Goal: Check status: Check status

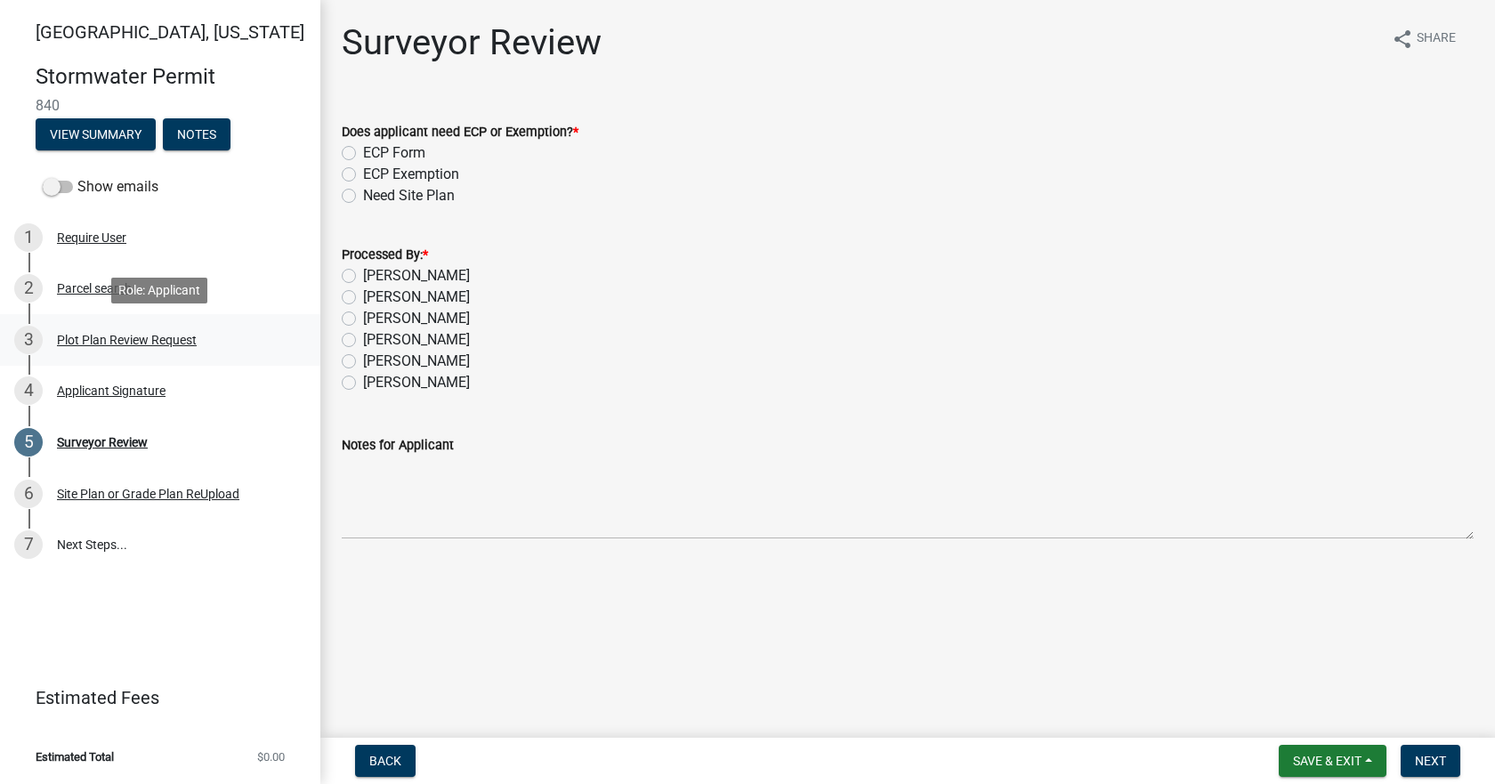
click at [182, 343] on div "Plot Plan Review Request" at bounding box center [127, 340] width 140 height 12
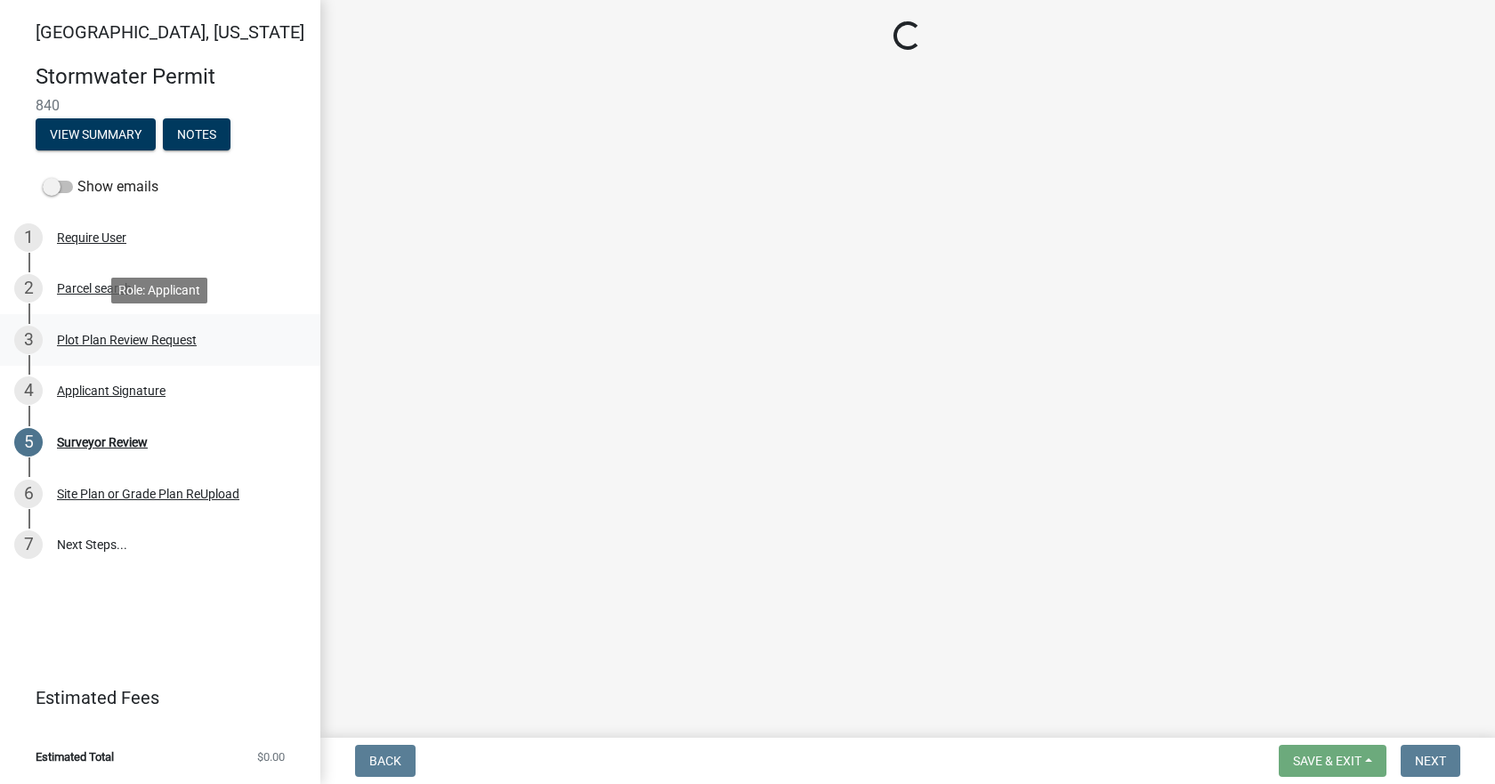
select select "b583a170-26d7-469b-a390-0aed4d149ee1"
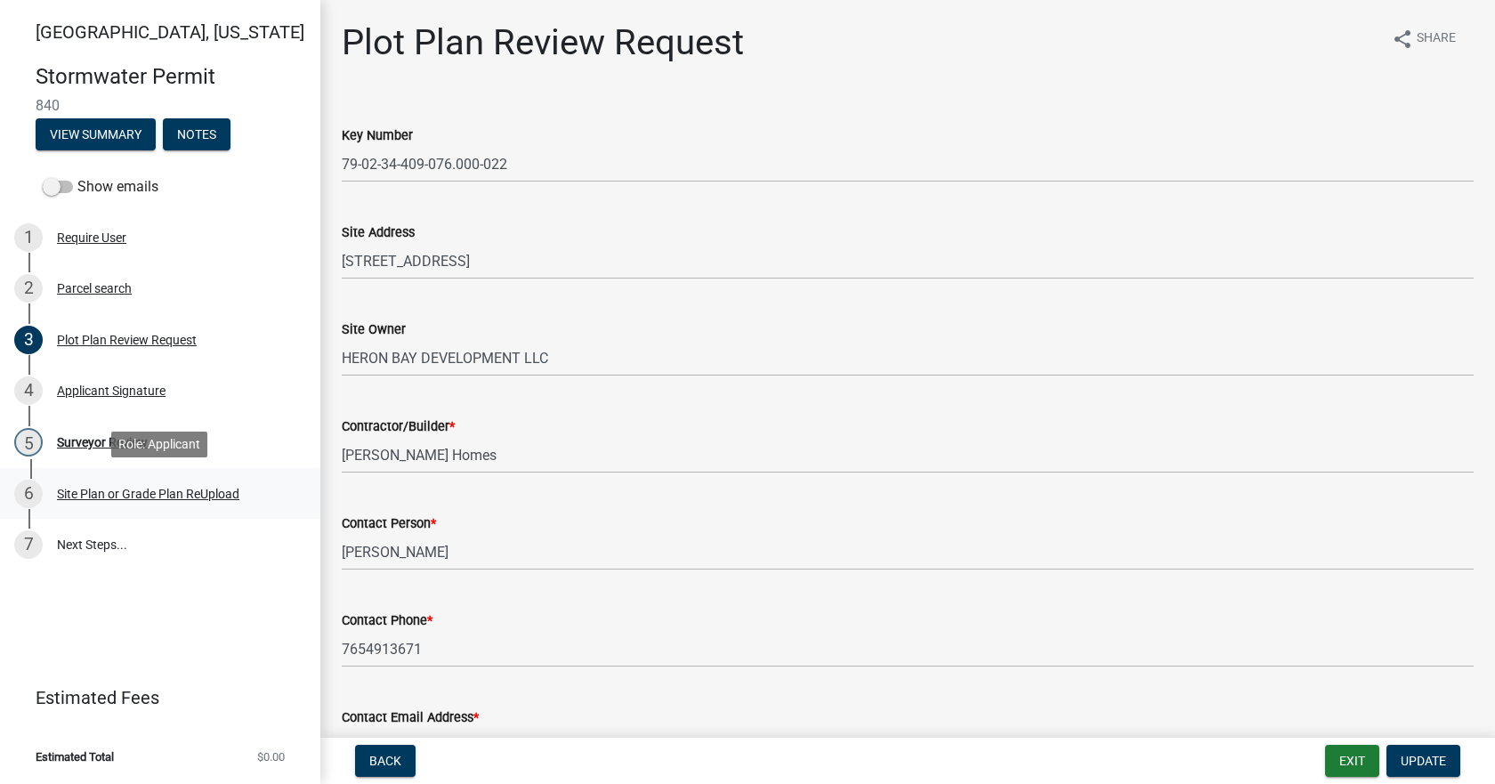
click at [238, 484] on div "6 Site Plan or Grade Plan ReUpload" at bounding box center [153, 494] width 278 height 28
select select "b583a170-26d7-469b-a390-0aed4d149ee1"
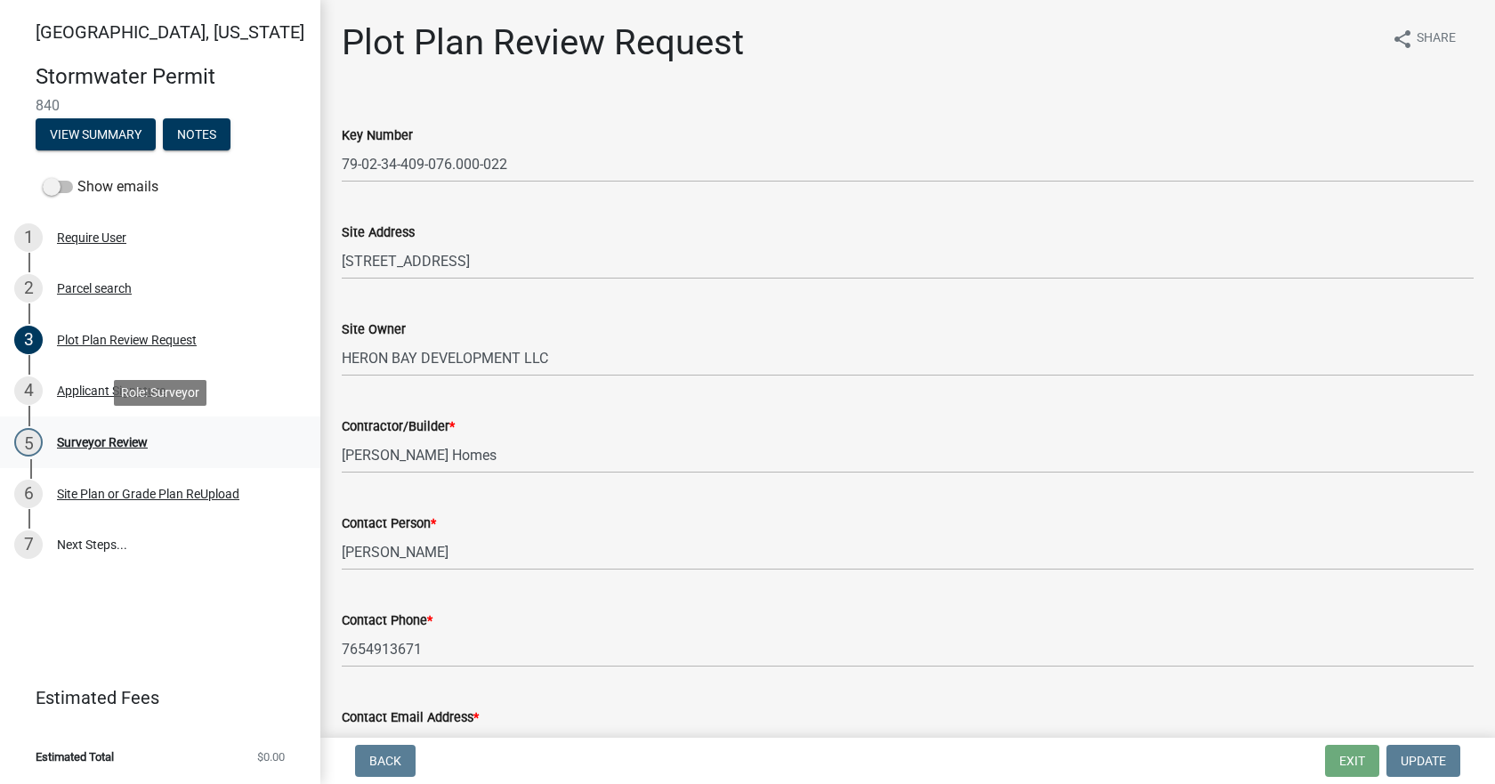
click at [89, 447] on div "Surveyor Review" at bounding box center [102, 442] width 91 height 12
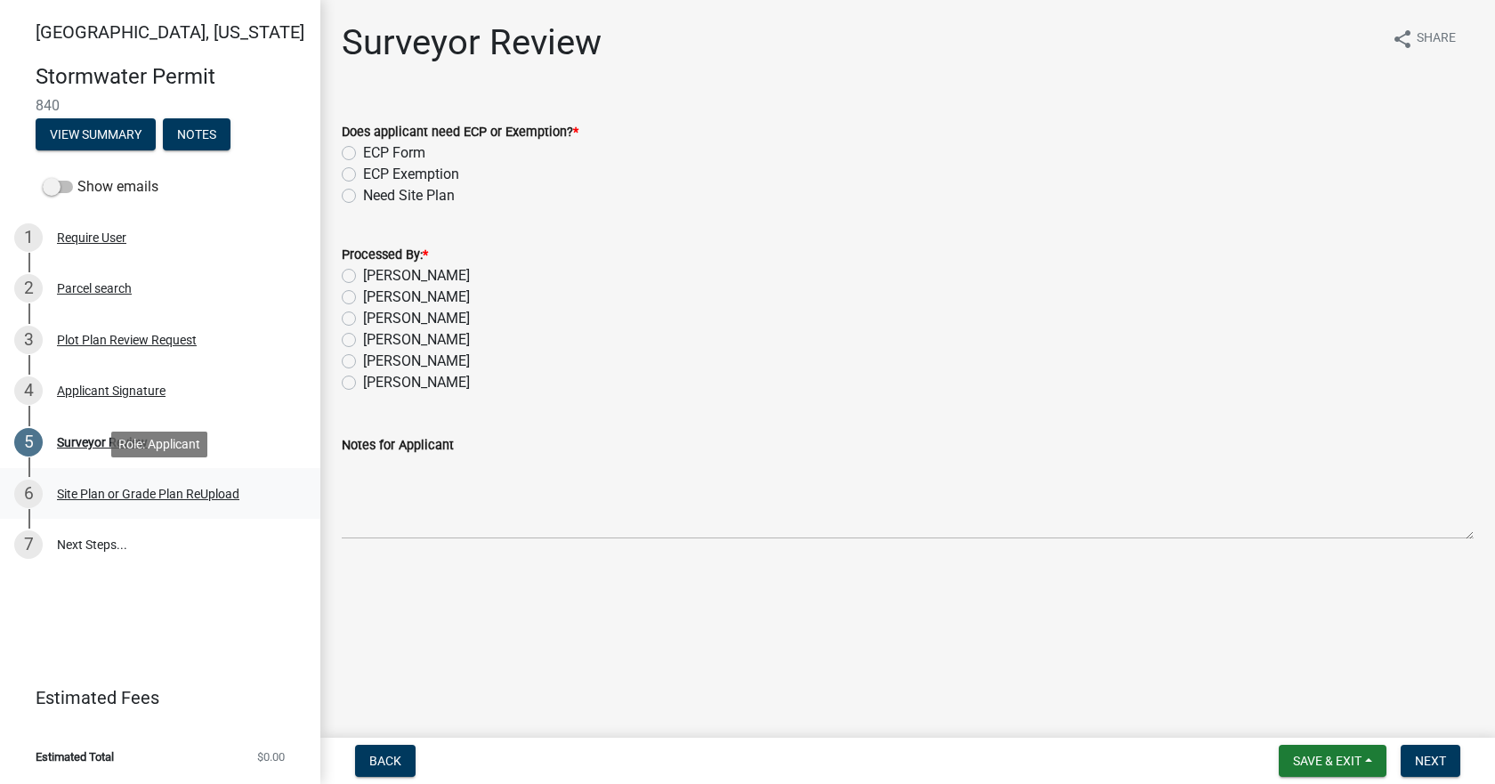
click at [159, 501] on div "6 Site Plan or Grade Plan ReUpload" at bounding box center [153, 494] width 278 height 28
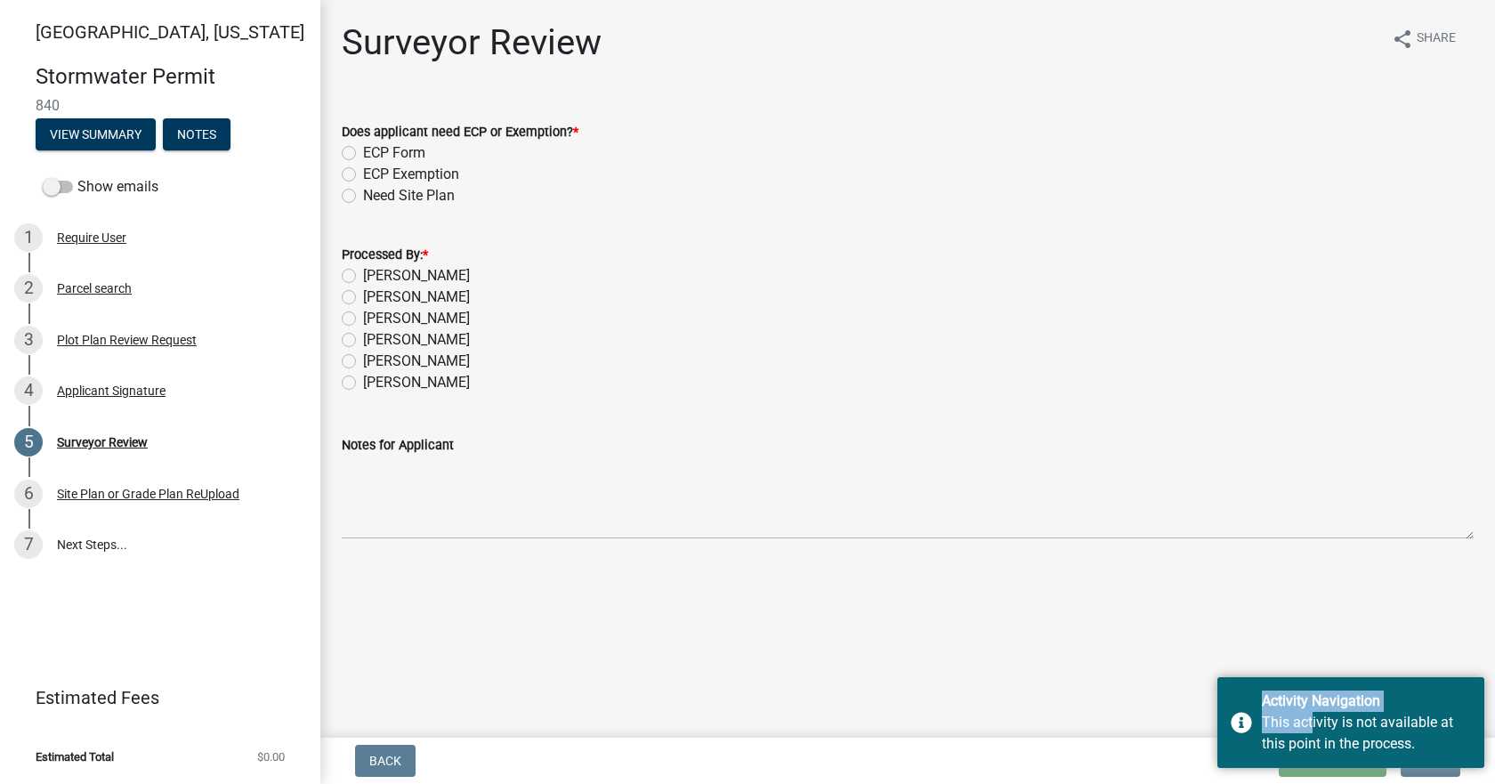
drag, startPoint x: 1309, startPoint y: 718, endPoint x: 1796, endPoint y: 598, distance: 502.1
click at [1494, 598] on html "Internet Explorer does NOT work with GeoPermits. Get a new browser for more sec…" at bounding box center [747, 392] width 1495 height 784
click at [1082, 634] on main "Surveyor Review share Share Does applicant need ECP or Exemption? * ECP Form EC…" at bounding box center [907, 365] width 1174 height 730
